Goal: Task Accomplishment & Management: Use online tool/utility

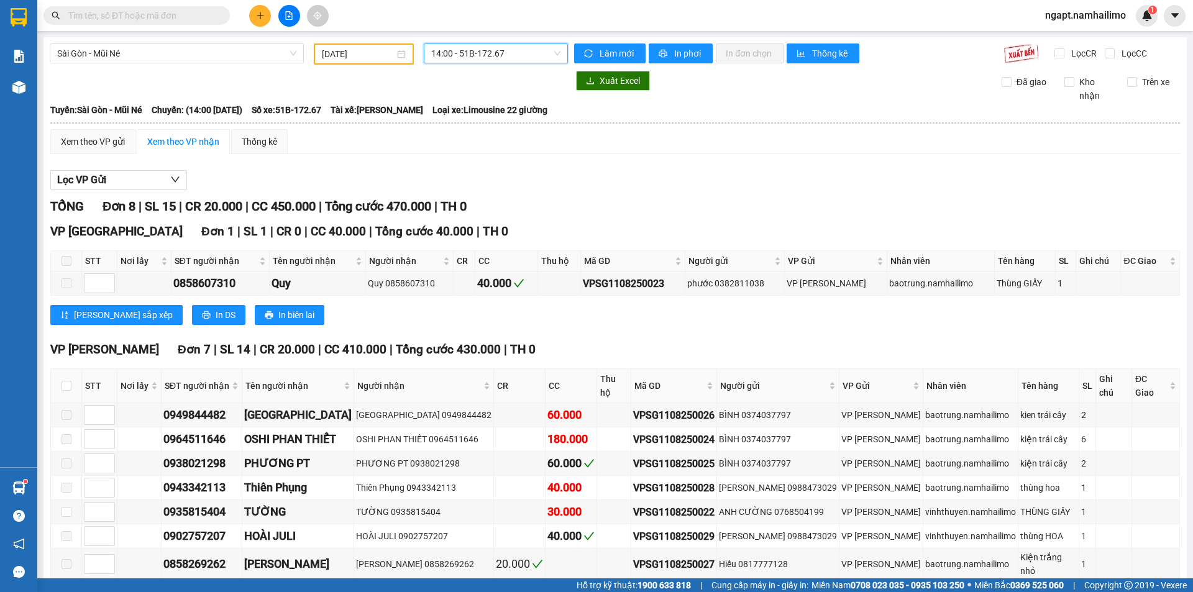
click at [282, 18] on button at bounding box center [289, 16] width 22 height 22
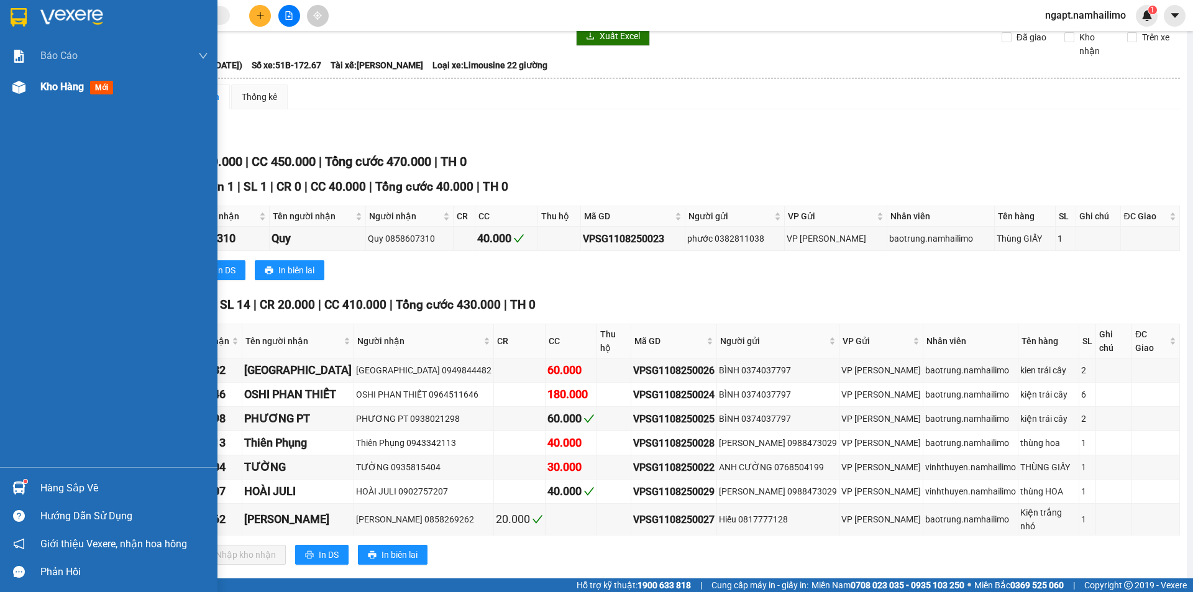
click at [53, 88] on span "Kho hàng" at bounding box center [61, 87] width 43 height 12
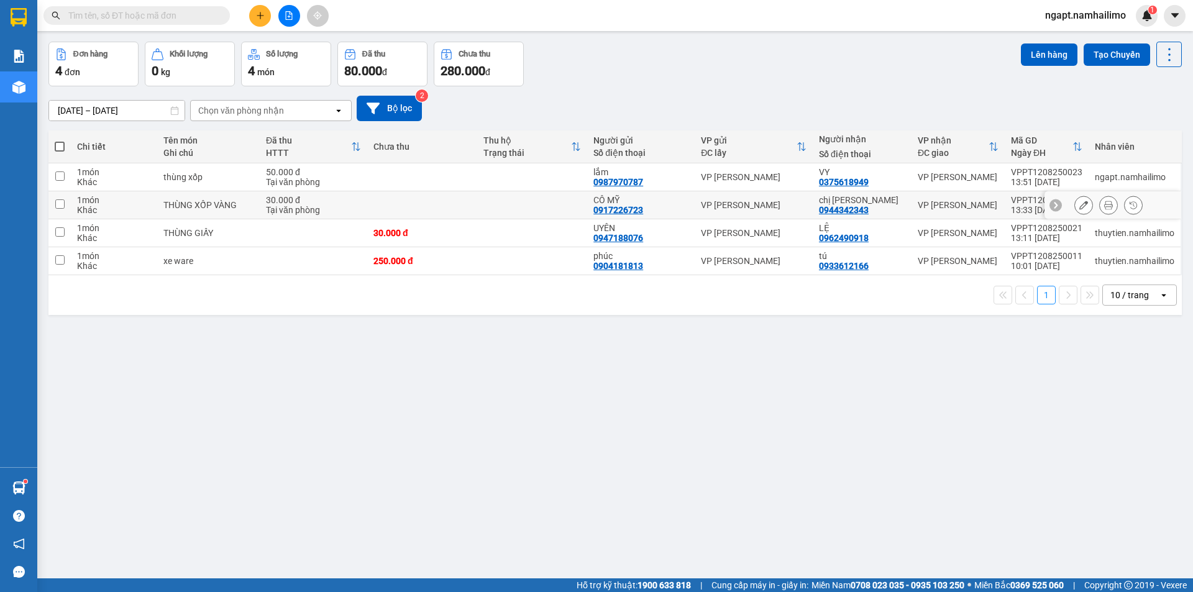
click at [66, 204] on td at bounding box center [59, 205] width 22 height 28
checkbox input "true"
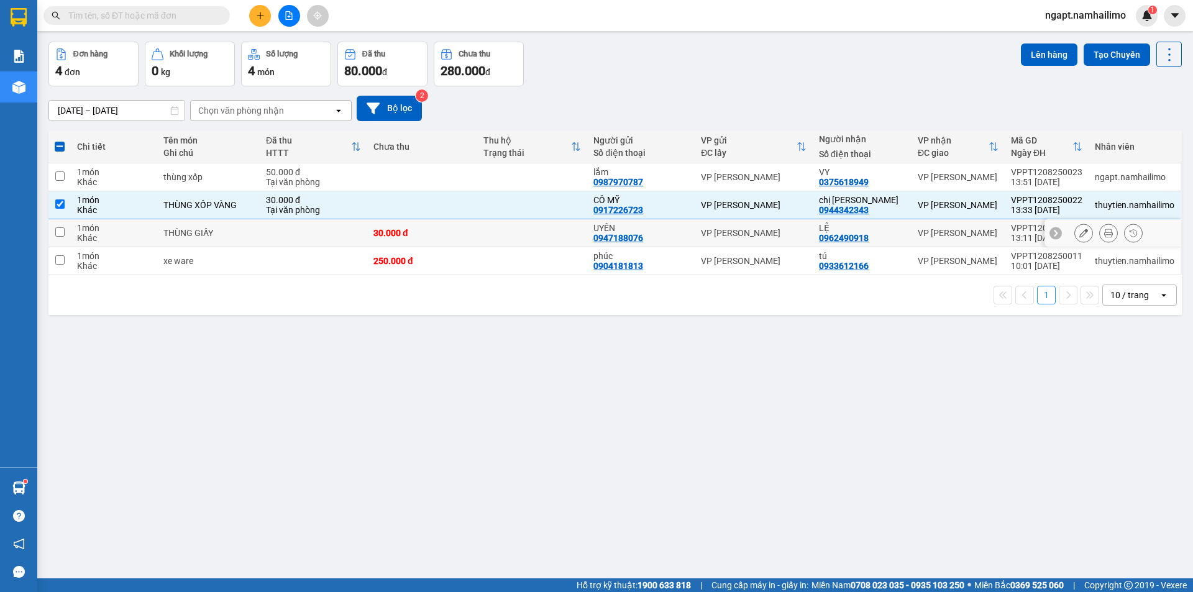
click at [65, 234] on td at bounding box center [59, 233] width 22 height 28
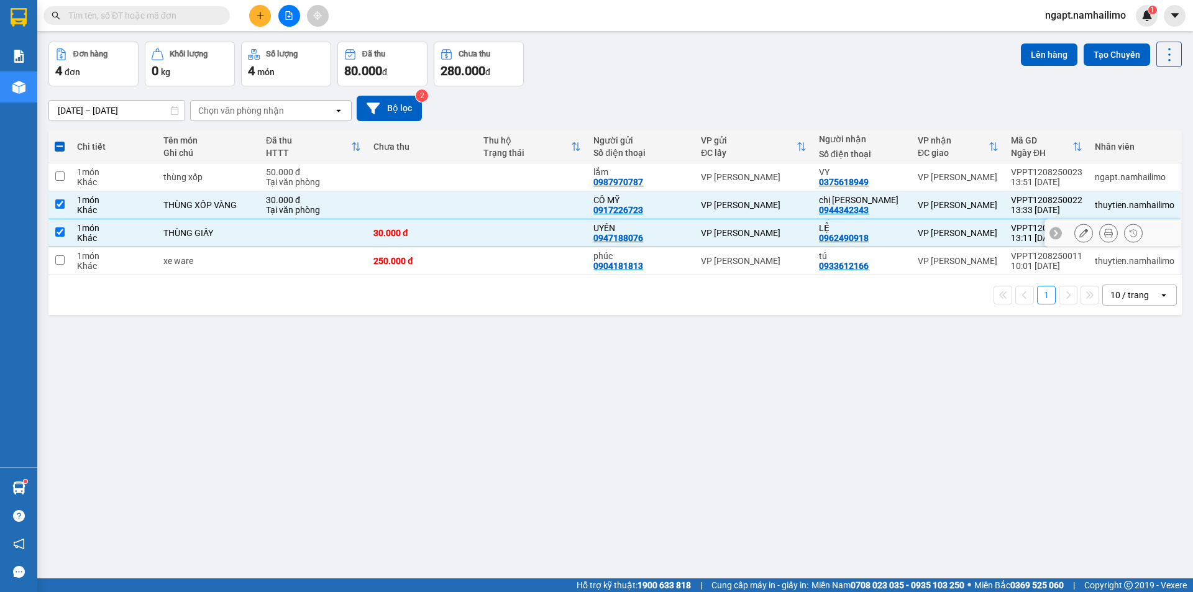
checkbox input "true"
click at [1049, 58] on button "Lên hàng" at bounding box center [1049, 54] width 57 height 22
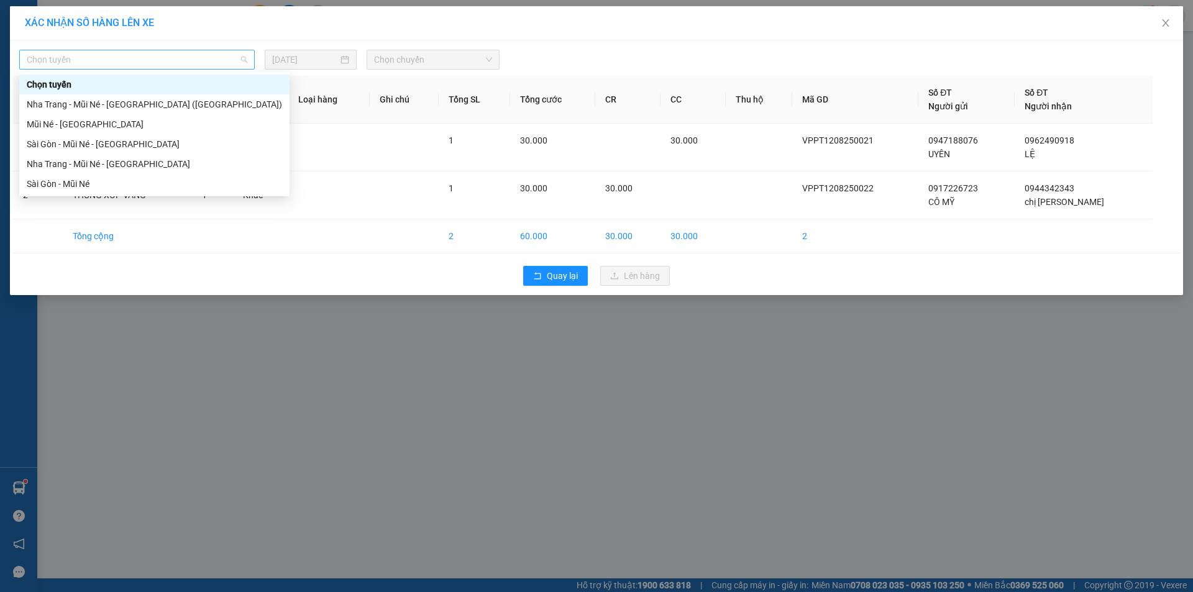
click at [129, 58] on span "Chọn tuyến" at bounding box center [137, 59] width 221 height 19
drag, startPoint x: 99, startPoint y: 122, endPoint x: 398, endPoint y: 96, distance: 299.3
click at [99, 122] on div "Mũi Né - [GEOGRAPHIC_DATA]" at bounding box center [154, 124] width 255 height 14
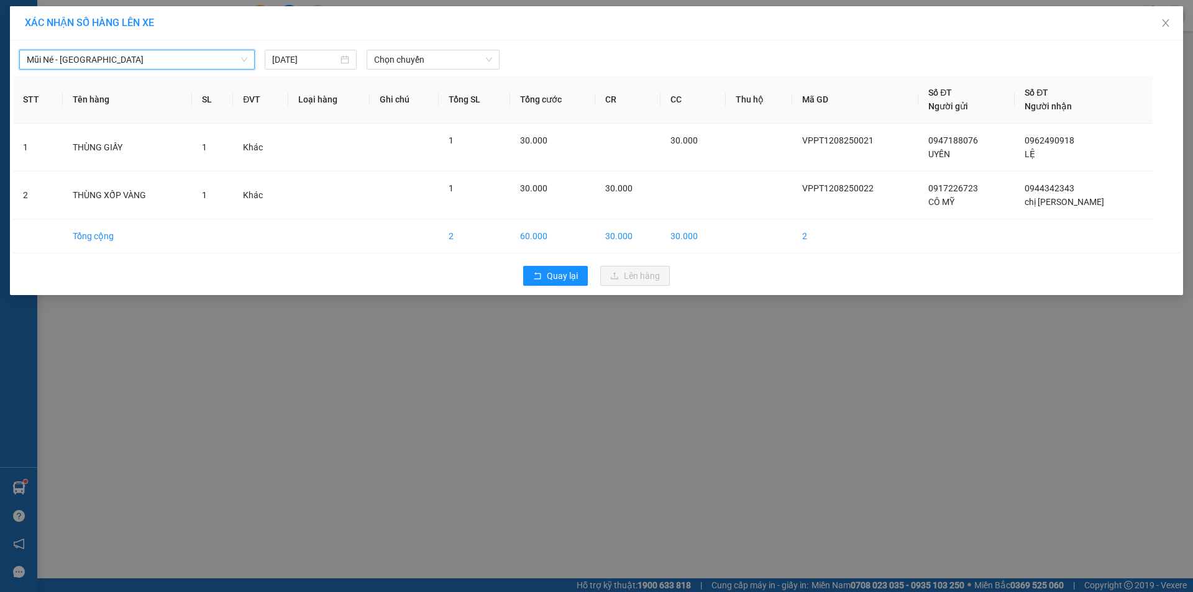
click at [448, 70] on div "Mũi Né - [GEOGRAPHIC_DATA] Mũi Né - [GEOGRAPHIC_DATA] [DATE] Chọn chuyến STT Tê…" at bounding box center [596, 167] width 1173 height 255
click at [457, 58] on span "Chọn chuyến" at bounding box center [433, 59] width 118 height 19
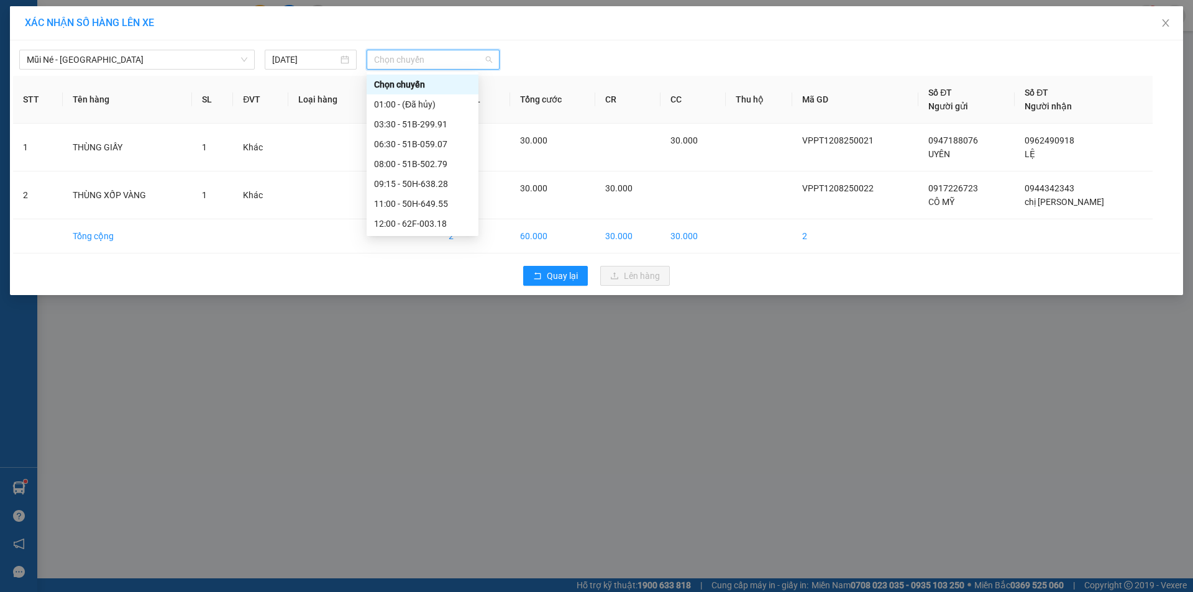
scroll to position [83, 0]
click at [444, 166] on div "13:00 - 51B-172.67" at bounding box center [422, 161] width 97 height 14
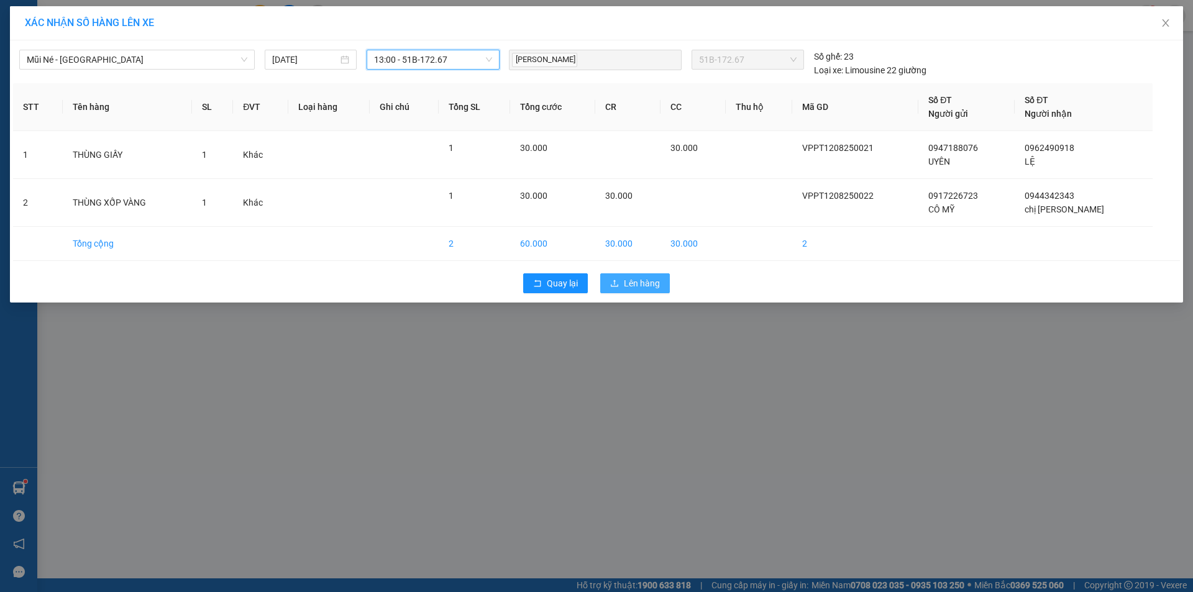
click at [634, 285] on span "Lên hàng" at bounding box center [642, 283] width 36 height 14
